Goal: Navigation & Orientation: Find specific page/section

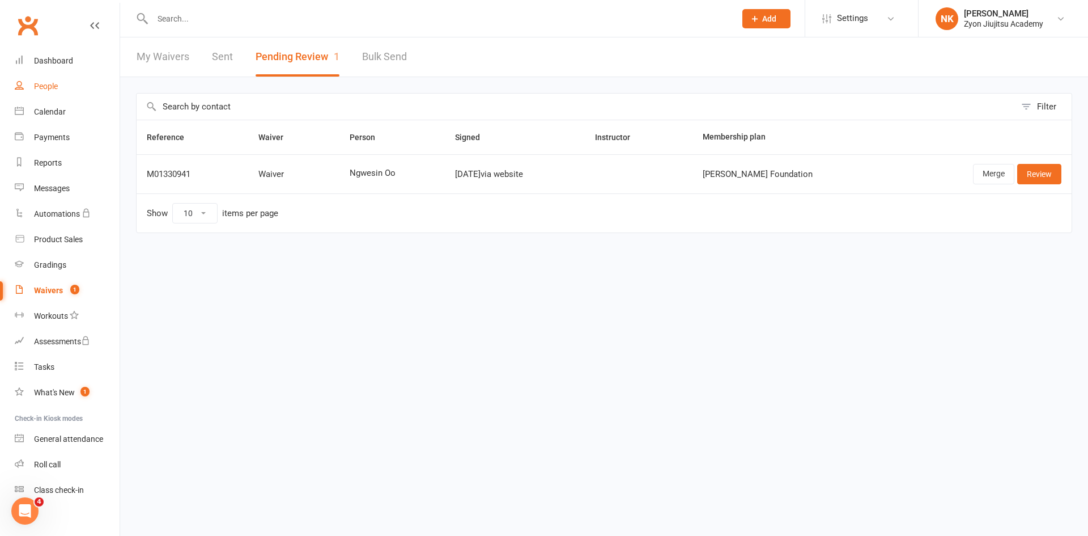
click at [49, 82] on div "People" at bounding box center [46, 86] width 24 height 9
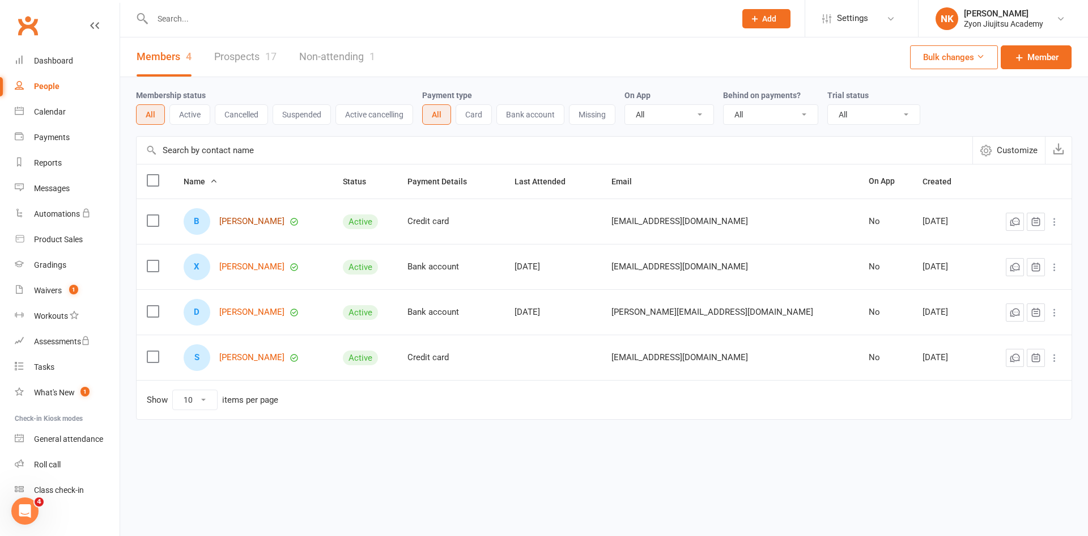
click at [241, 220] on link "[PERSON_NAME]" at bounding box center [251, 221] width 65 height 10
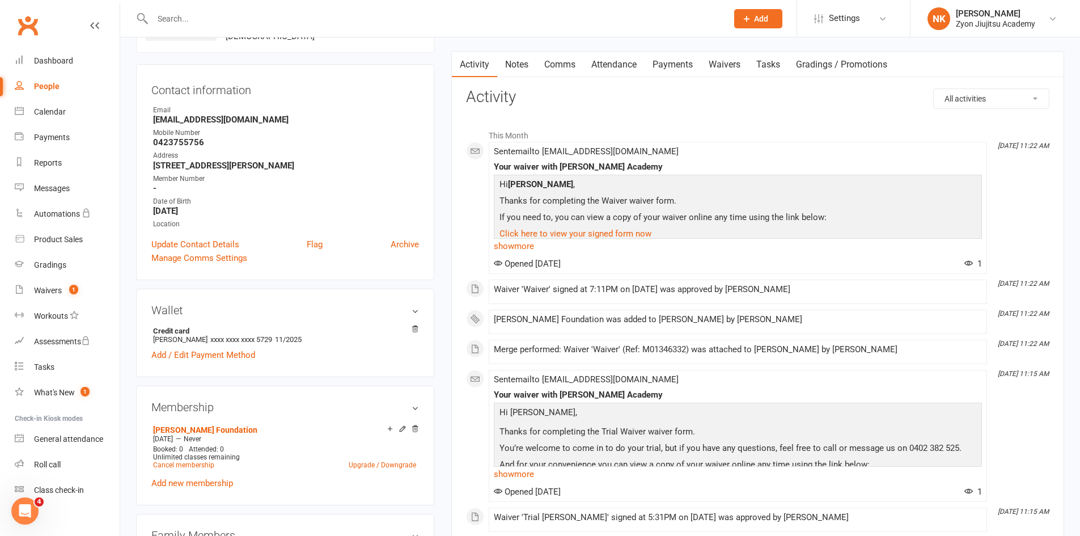
scroll to position [92, 0]
click at [1026, 29] on link "NK [PERSON_NAME] Zyon Jiujitsu Academy" at bounding box center [994, 18] width 135 height 23
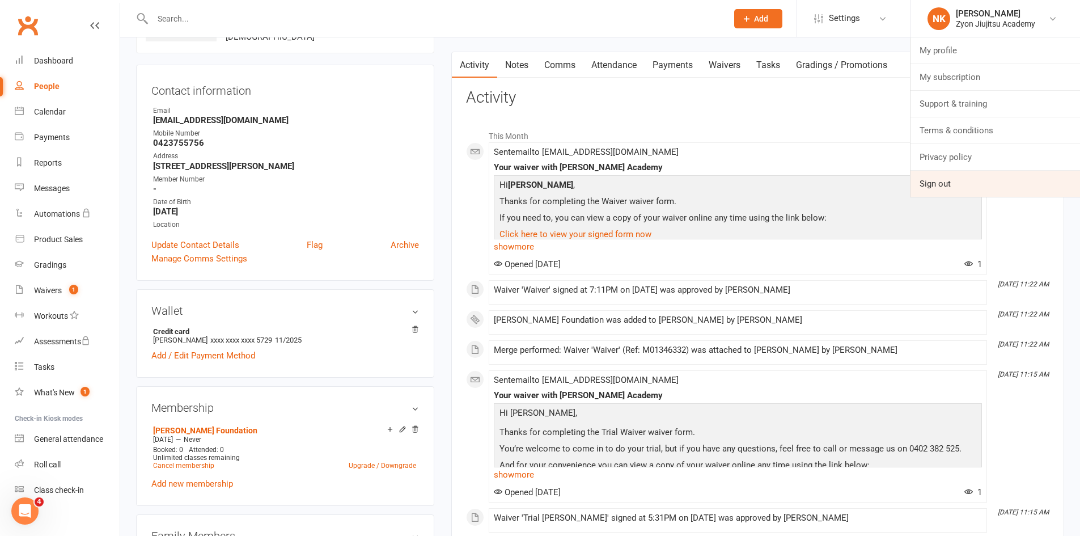
drag, startPoint x: 944, startPoint y: 180, endPoint x: 898, endPoint y: 11, distance: 175.5
click at [943, 181] on link "Sign out" at bounding box center [994, 184] width 169 height 26
